Goal: Task Accomplishment & Management: Complete application form

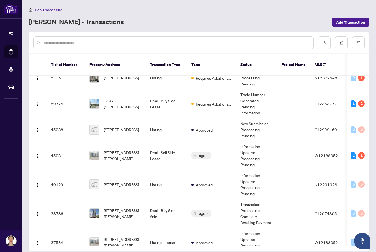
scroll to position [9, 0]
click at [129, 150] on span "[STREET_ADDRESS][PERSON_NAME][PERSON_NAME]" at bounding box center [122, 155] width 37 height 12
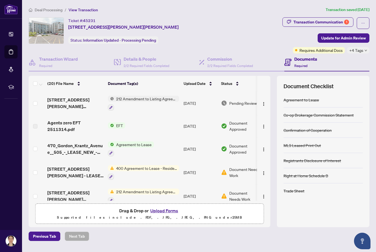
click at [50, 7] on span "Deal Processing" at bounding box center [49, 9] width 28 height 5
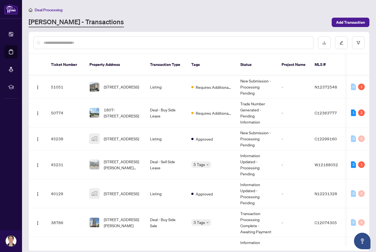
click at [122, 107] on span "1807-[STREET_ADDRESS]" at bounding box center [122, 113] width 37 height 12
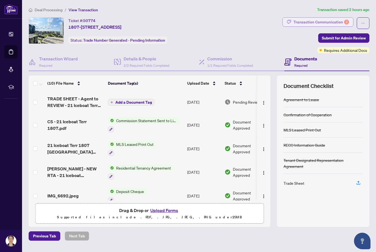
click at [302, 18] on div "Transaction Communication 2" at bounding box center [322, 22] width 56 height 9
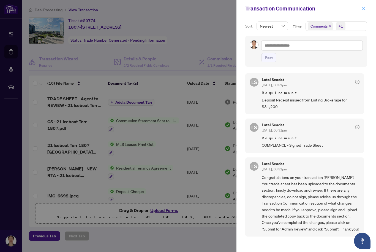
click at [361, 9] on button "button" at bounding box center [363, 8] width 7 height 7
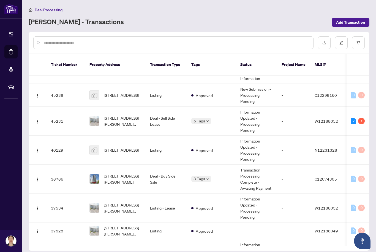
scroll to position [44, 0]
click at [118, 173] on span "[STREET_ADDRESS][PERSON_NAME]" at bounding box center [122, 178] width 37 height 12
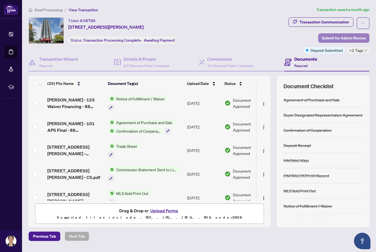
click at [341, 36] on span "Submit for Admin Review" at bounding box center [344, 38] width 44 height 9
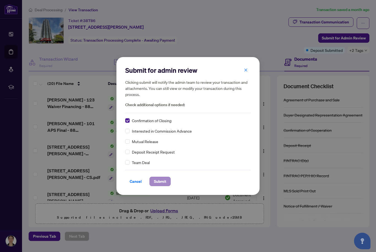
click at [164, 182] on span "Submit" at bounding box center [160, 181] width 12 height 9
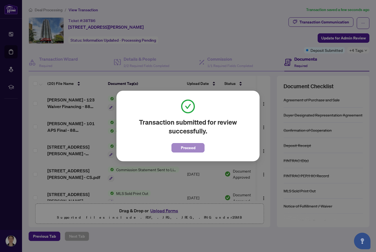
click at [190, 149] on span "Proceed" at bounding box center [188, 147] width 15 height 9
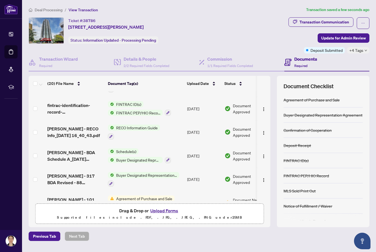
scroll to position [349, 0]
click at [46, 12] on span "Deal Processing" at bounding box center [49, 9] width 28 height 5
